Goal: Navigation & Orientation: Find specific page/section

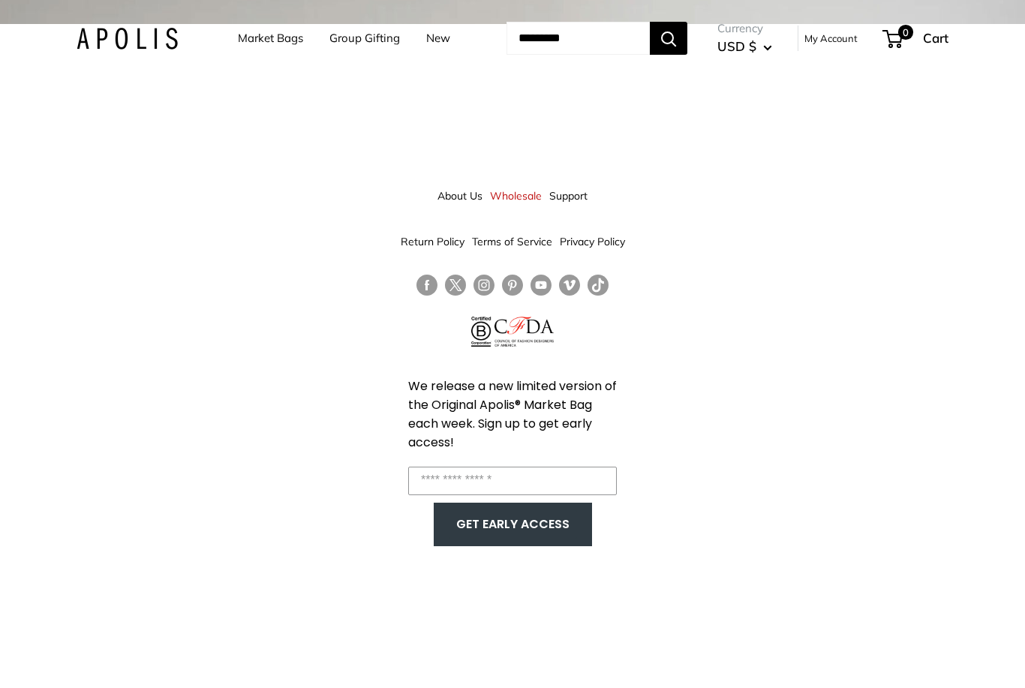
click at [447, 492] on input "Enter your email" at bounding box center [512, 481] width 209 height 29
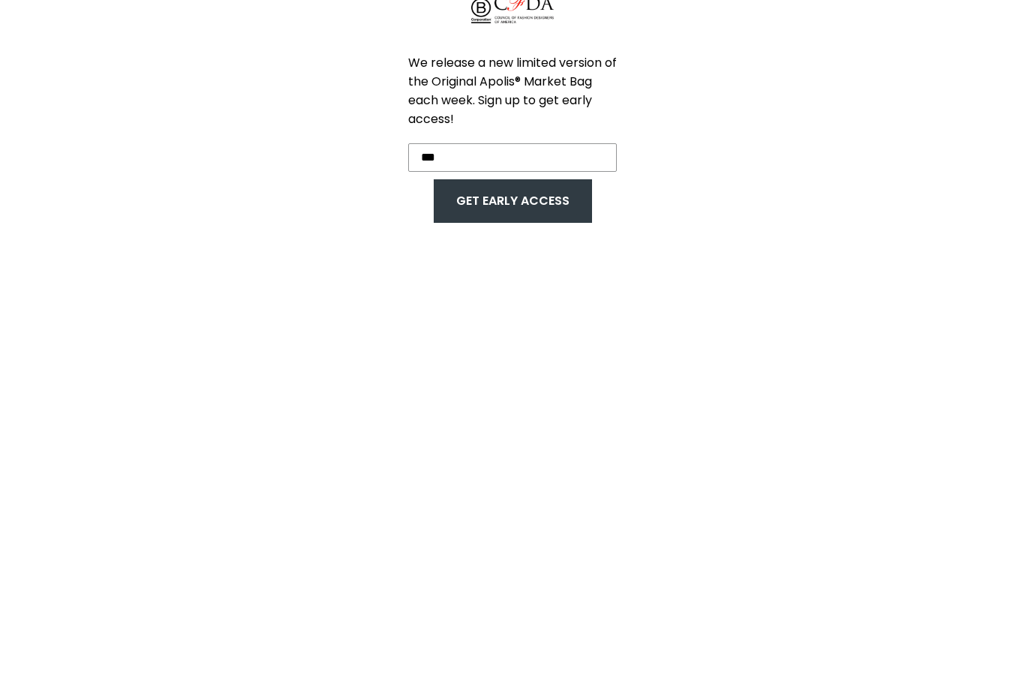
type input "***"
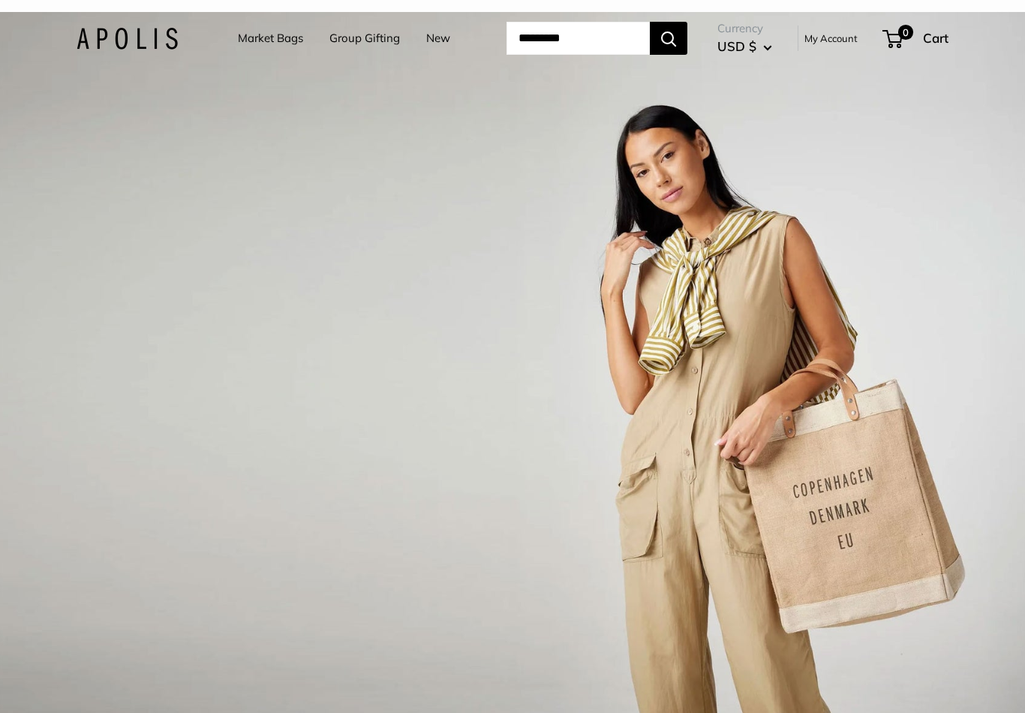
click at [264, 47] on link "Market Bags" at bounding box center [270, 38] width 65 height 21
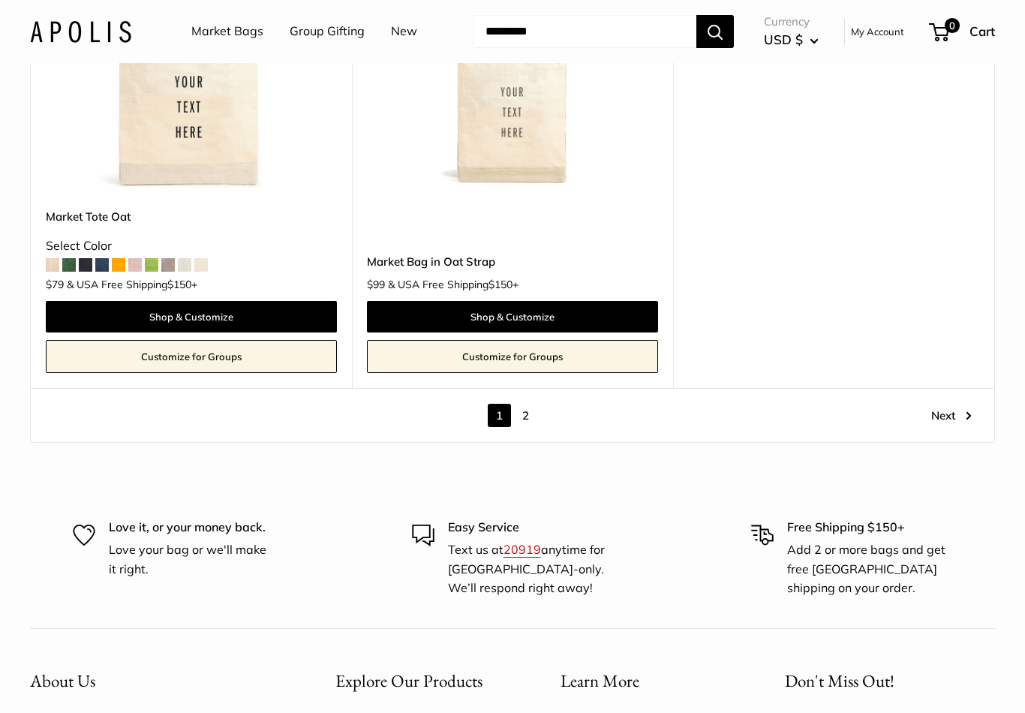
scroll to position [8100, 0]
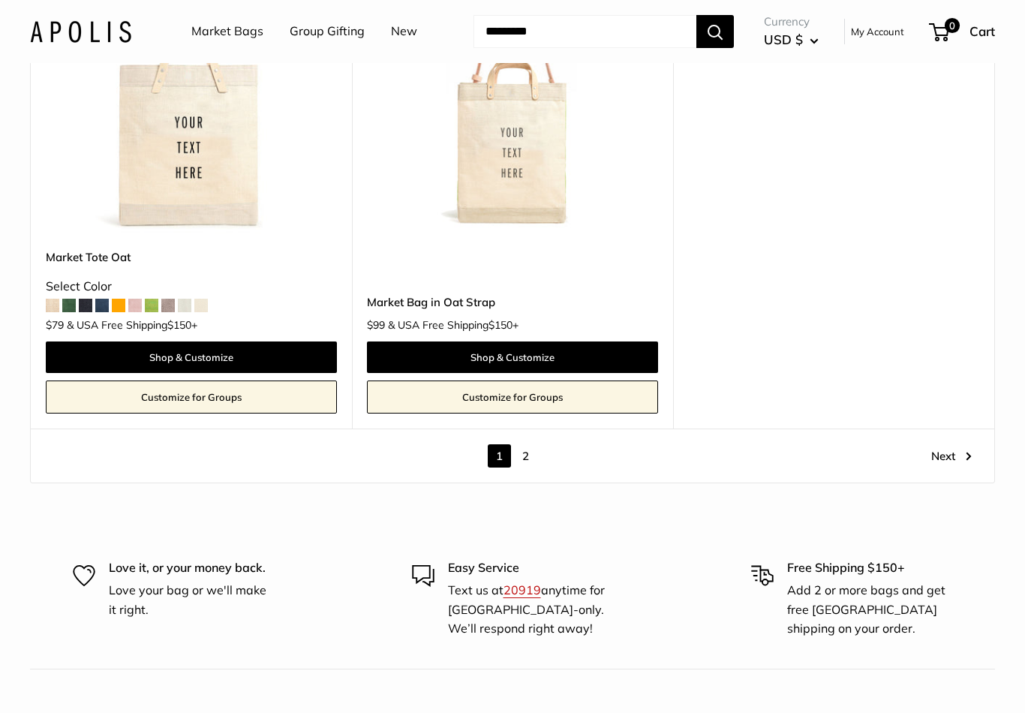
click at [525, 444] on link "2" at bounding box center [525, 455] width 23 height 23
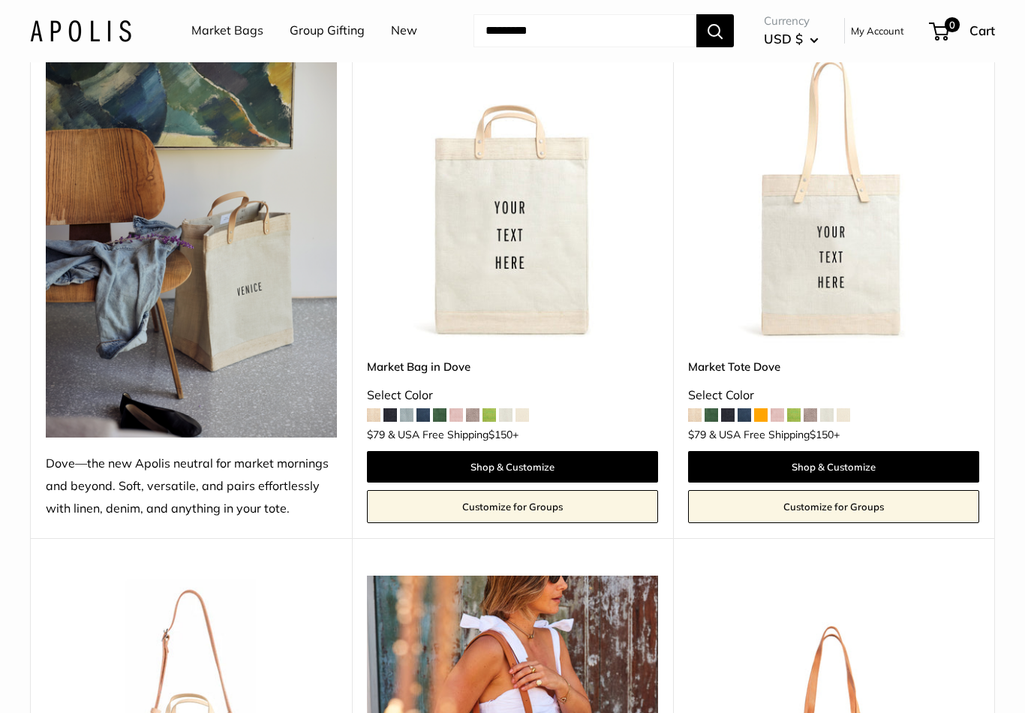
scroll to position [217, 0]
